Goal: Navigation & Orientation: Find specific page/section

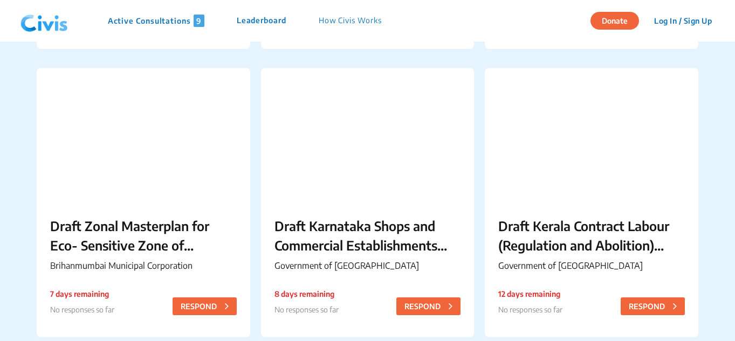
scroll to position [917, 0]
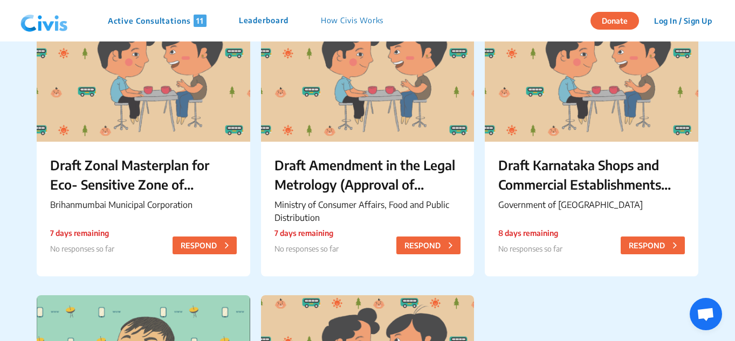
scroll to position [701, 0]
